Goal: Check status: Check status

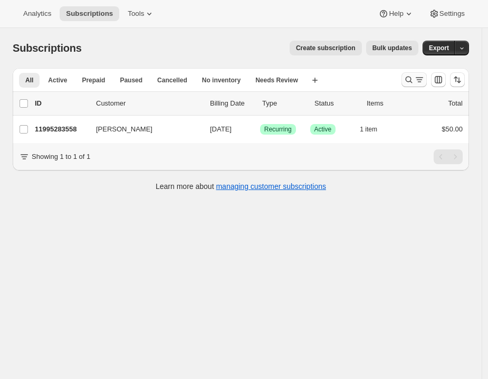
click at [424, 79] on icon "Search and filter results" at bounding box center [419, 79] width 11 height 11
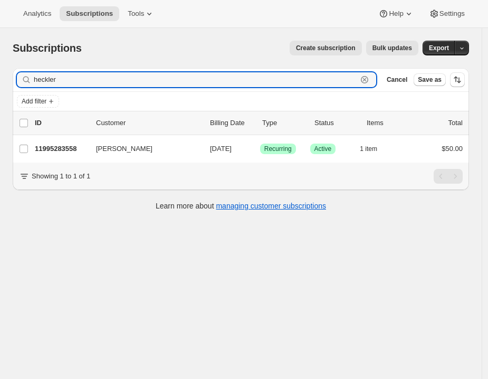
click at [367, 81] on icon "button" at bounding box center [365, 80] width 4 height 4
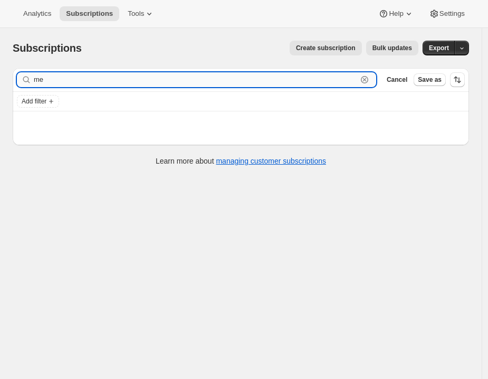
type input "m"
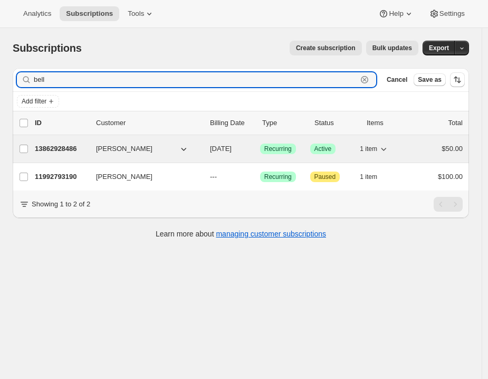
type input "bell"
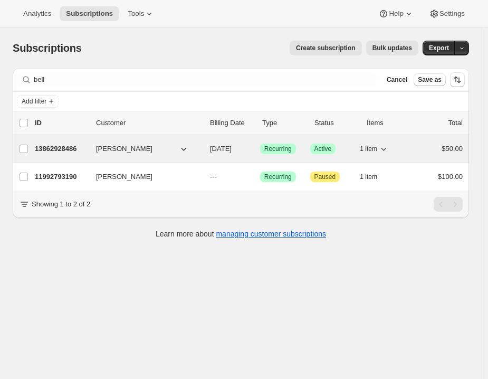
click at [75, 146] on p "13862928486" at bounding box center [61, 149] width 53 height 11
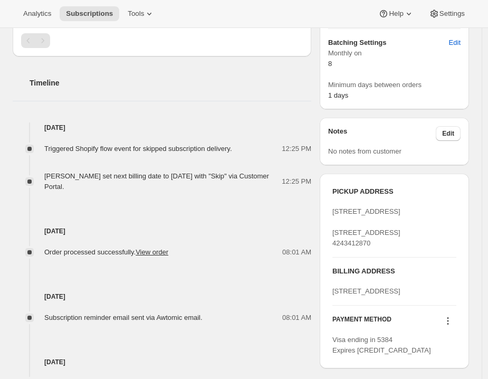
scroll to position [231, 0]
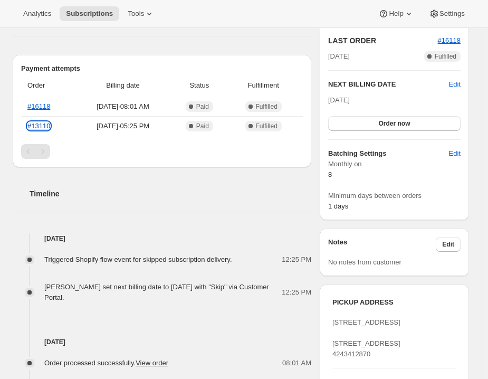
click at [39, 130] on link "#13110" at bounding box center [38, 126] width 23 height 8
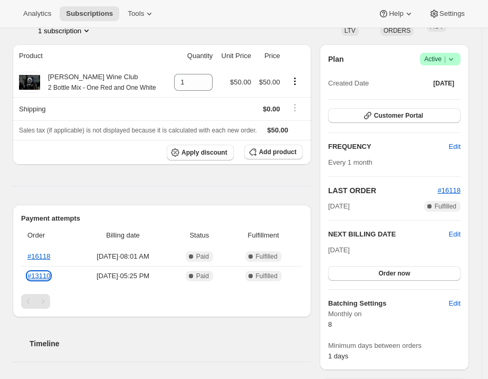
scroll to position [0, 0]
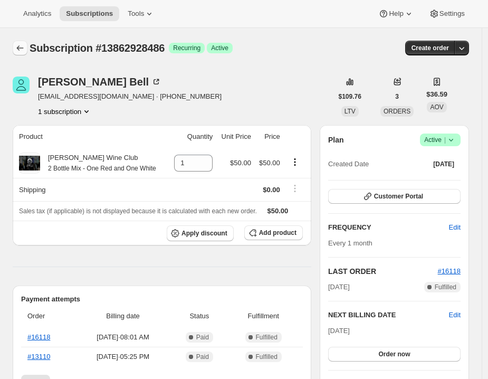
click at [18, 45] on icon "Subscriptions" at bounding box center [20, 48] width 11 height 11
